Goal: Task Accomplishment & Management: Complete application form

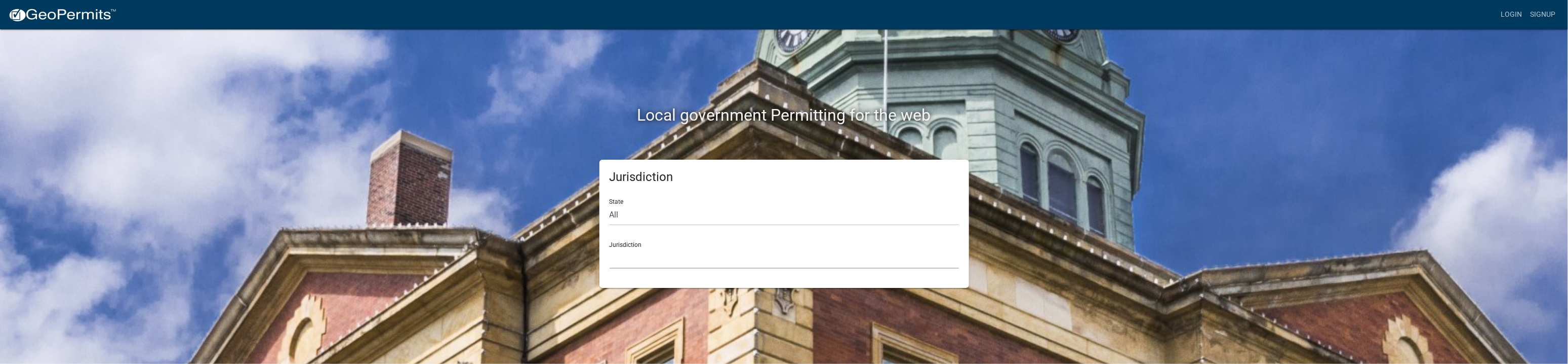
click at [658, 252] on select "[GEOGRAPHIC_DATA], [US_STATE] [GEOGRAPHIC_DATA], [US_STATE][PERSON_NAME][GEOGRA…" at bounding box center [784, 258] width 349 height 21
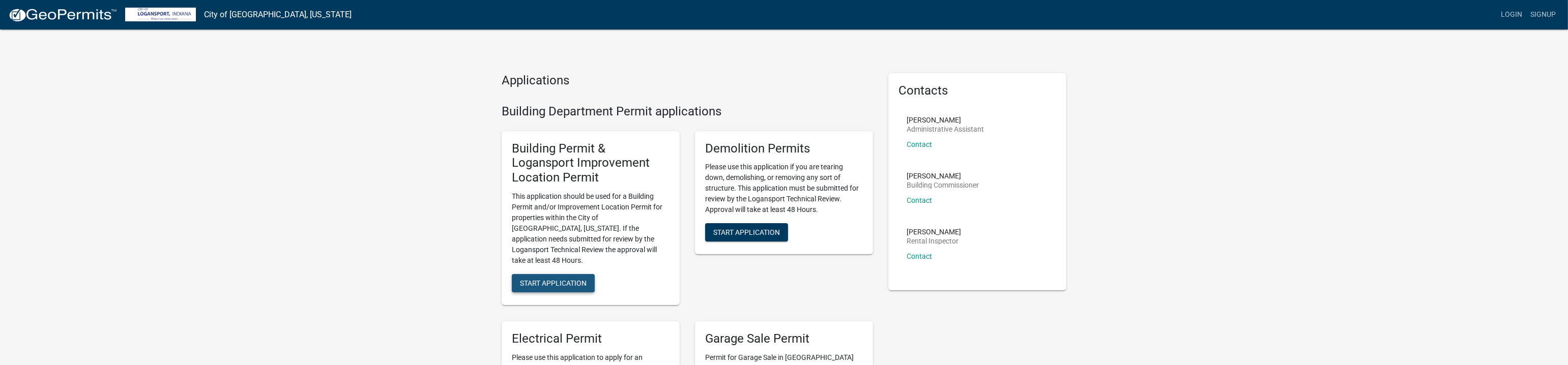
click at [565, 279] on span "Start Application" at bounding box center [553, 283] width 66 height 8
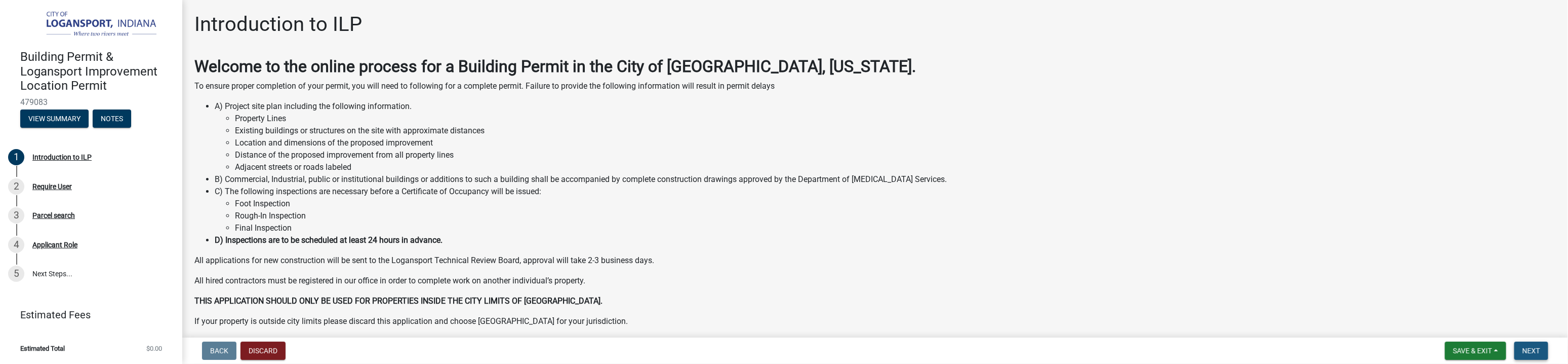
click at [1536, 351] on span "Next" at bounding box center [1531, 350] width 18 height 8
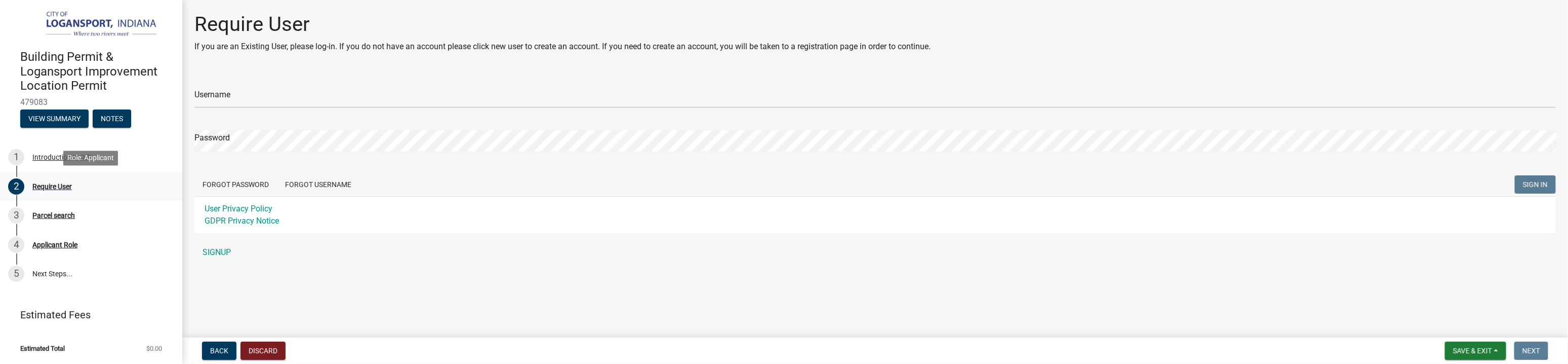
click at [48, 186] on div "Require User" at bounding box center [53, 186] width 40 height 7
click at [220, 252] on link "SIGNUP" at bounding box center [874, 252] width 1361 height 20
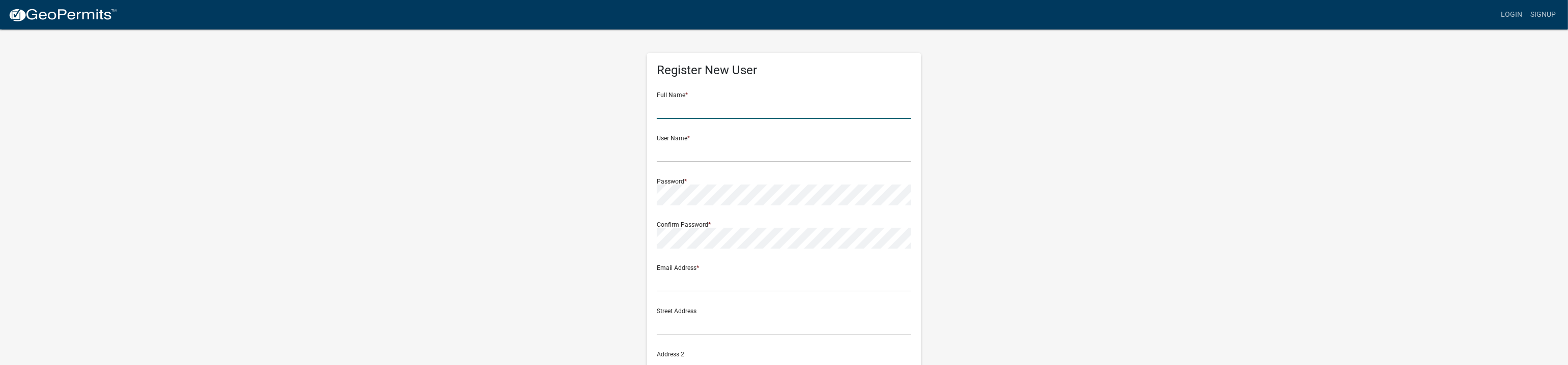
click at [704, 101] on input "text" at bounding box center [784, 109] width 254 height 21
type input "[PERSON_NAME]"
click at [687, 152] on input "text" at bounding box center [784, 152] width 254 height 21
type input "[PERSON_NAME]"
click at [704, 284] on input "text" at bounding box center [784, 281] width 254 height 21
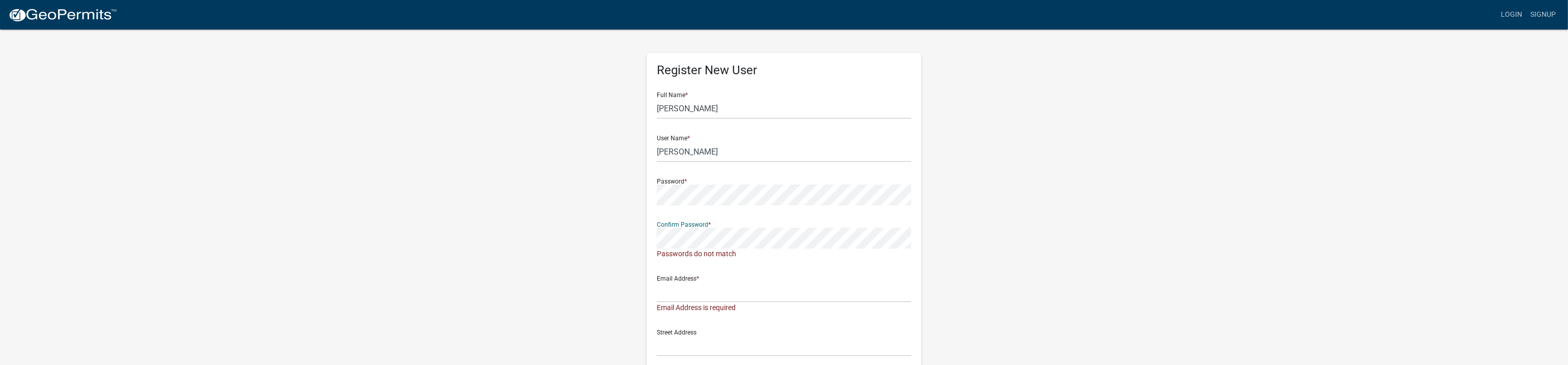
click at [641, 242] on div "Register New User Full Name * [PERSON_NAME] User Name * [PERSON_NAME] Password …" at bounding box center [784, 311] width 290 height 565
click at [639, 200] on div "Register New User Full Name * [PERSON_NAME] User Name * [PERSON_NAME] Password …" at bounding box center [784, 306] width 290 height 554
click at [678, 284] on input "text" at bounding box center [784, 281] width 254 height 21
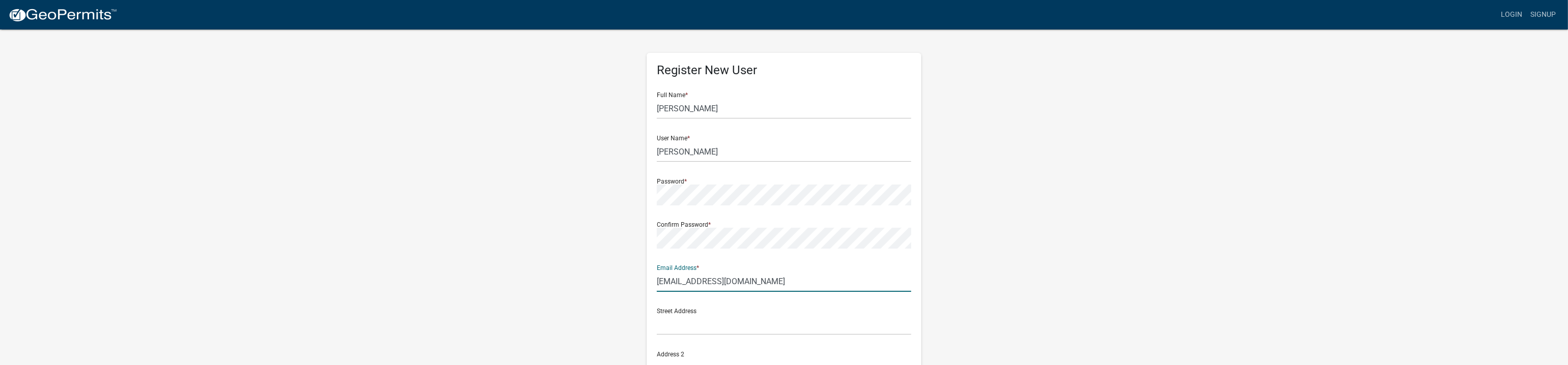
type input "[EMAIL_ADDRESS][DOMAIN_NAME]"
click at [689, 328] on input "text" at bounding box center [784, 324] width 254 height 21
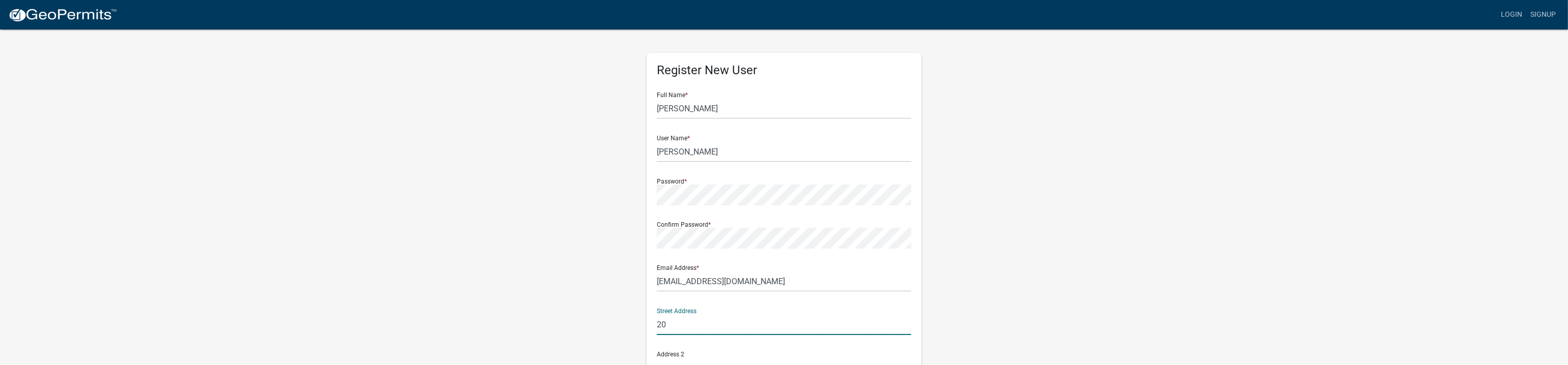
type input "2"
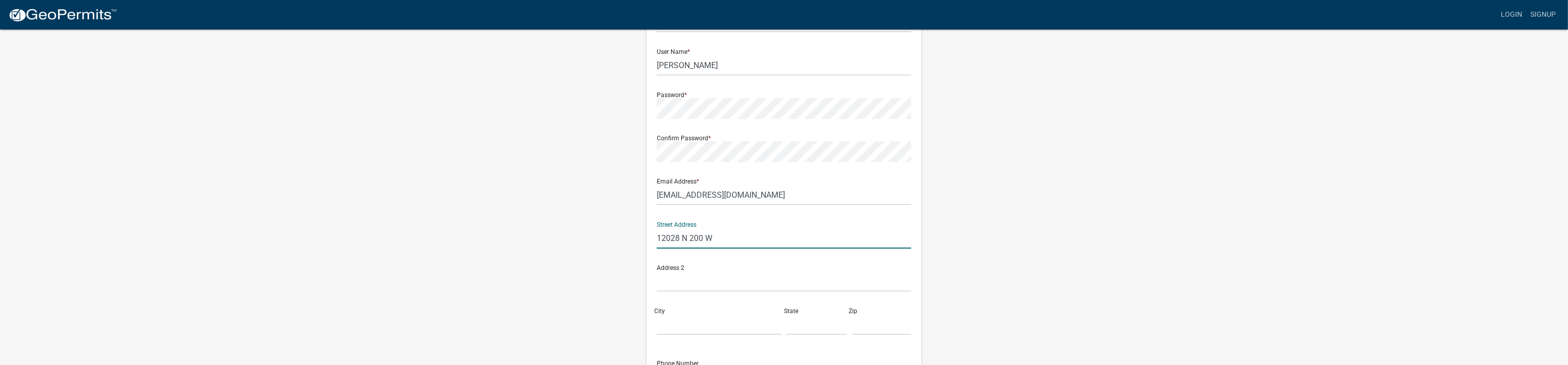
scroll to position [101, 0]
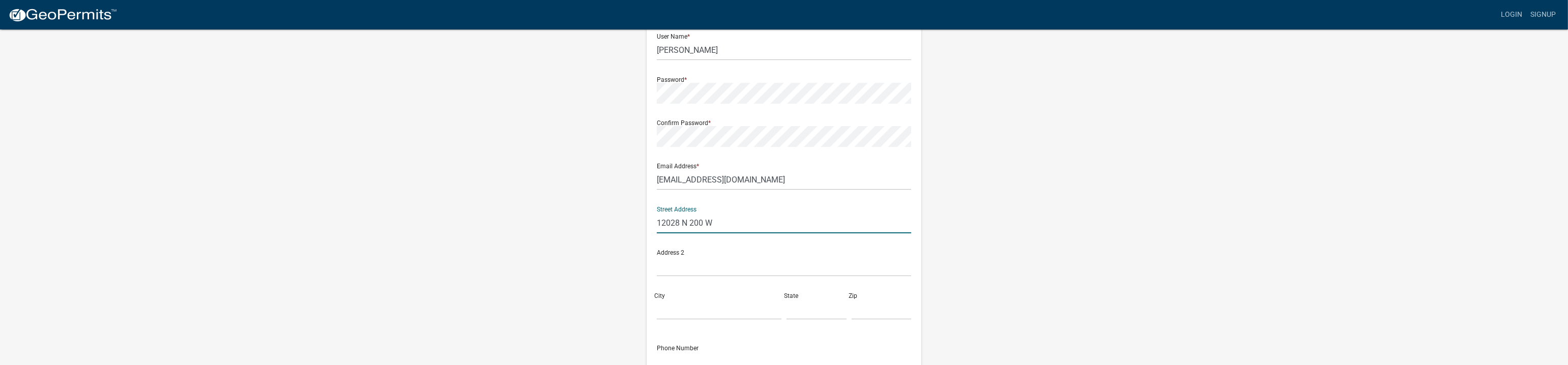
type input "12028 N 200 W"
click at [692, 300] on input "City" at bounding box center [720, 309] width 125 height 21
type input "Wheatfield"
click at [817, 314] on input "text" at bounding box center [816, 309] width 60 height 21
type input "IN"
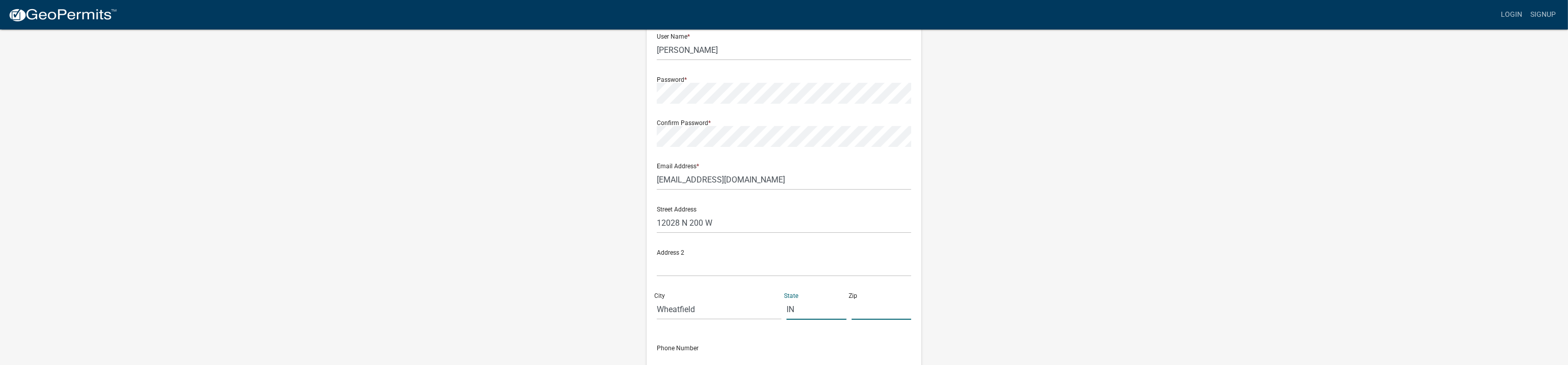
click at [870, 309] on input "text" at bounding box center [881, 309] width 60 height 21
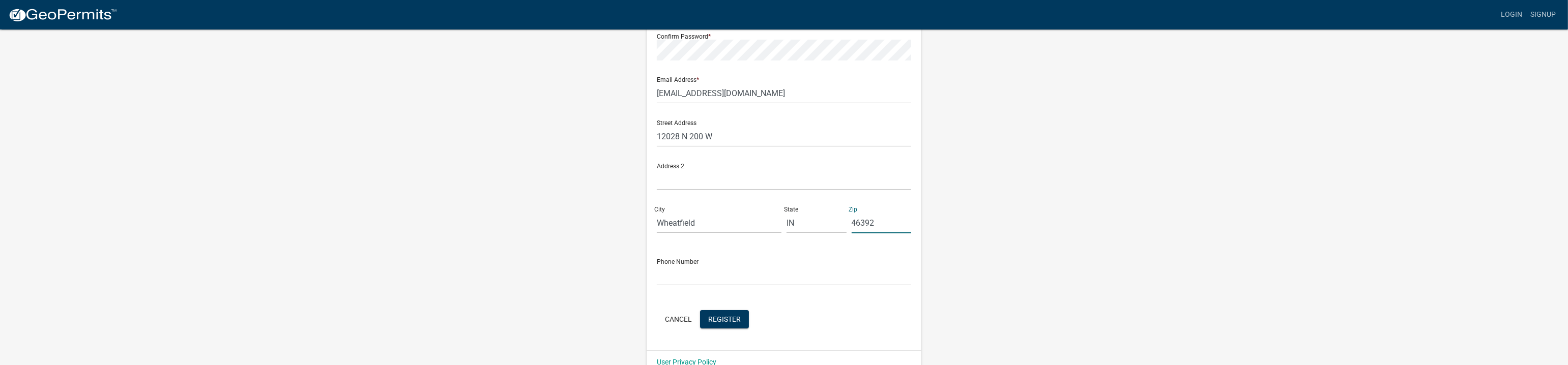
scroll to position [204, 0]
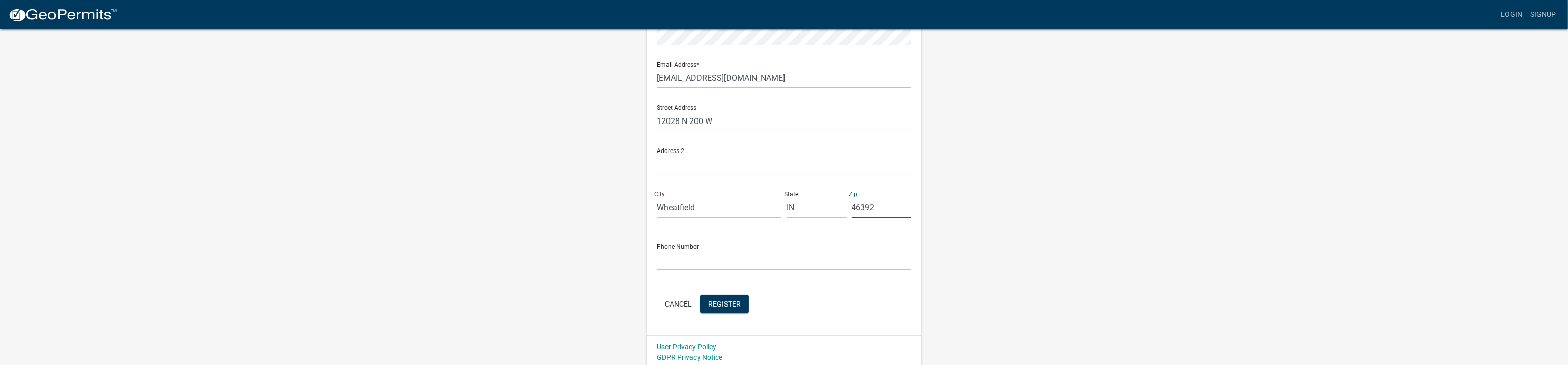
type input "46392"
click at [697, 262] on input "text" at bounding box center [784, 260] width 254 height 21
click at [671, 258] on input "[PHONE_NUMBER]" at bounding box center [784, 260] width 254 height 21
type input "[PHONE_NUMBER]"
click at [727, 303] on span "Register" at bounding box center [724, 304] width 33 height 8
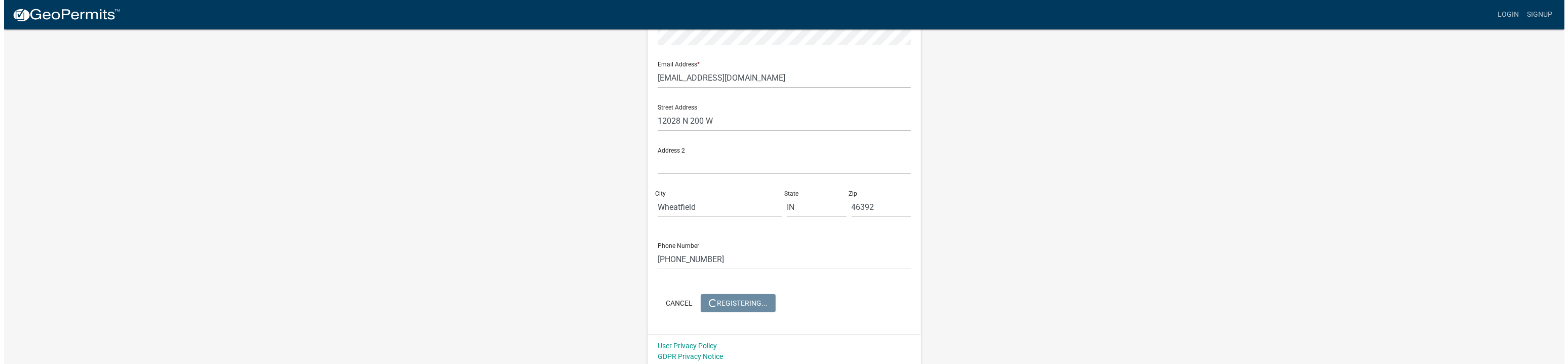
scroll to position [0, 0]
